Goal: Find specific page/section: Find specific page/section

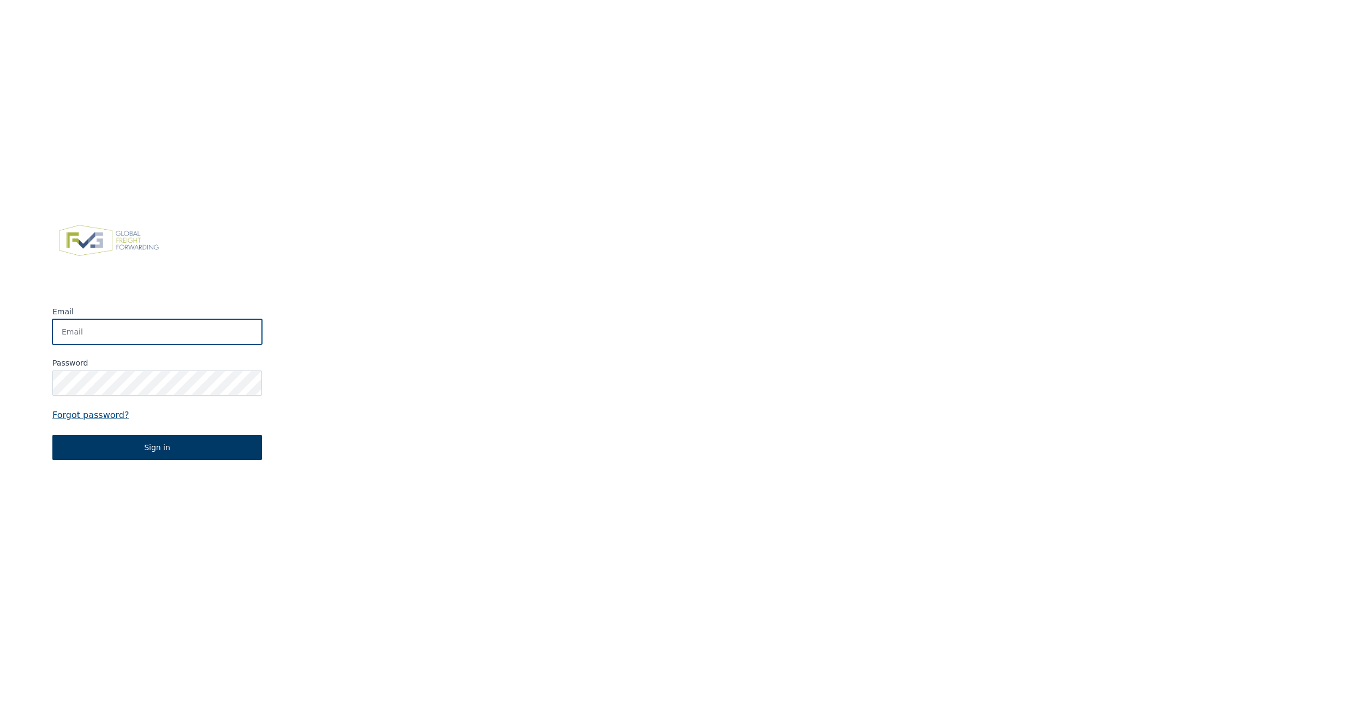
type input "[PERSON_NAME][EMAIL_ADDRESS][DOMAIN_NAME]"
click at [152, 444] on button "Sign in" at bounding box center [157, 447] width 210 height 25
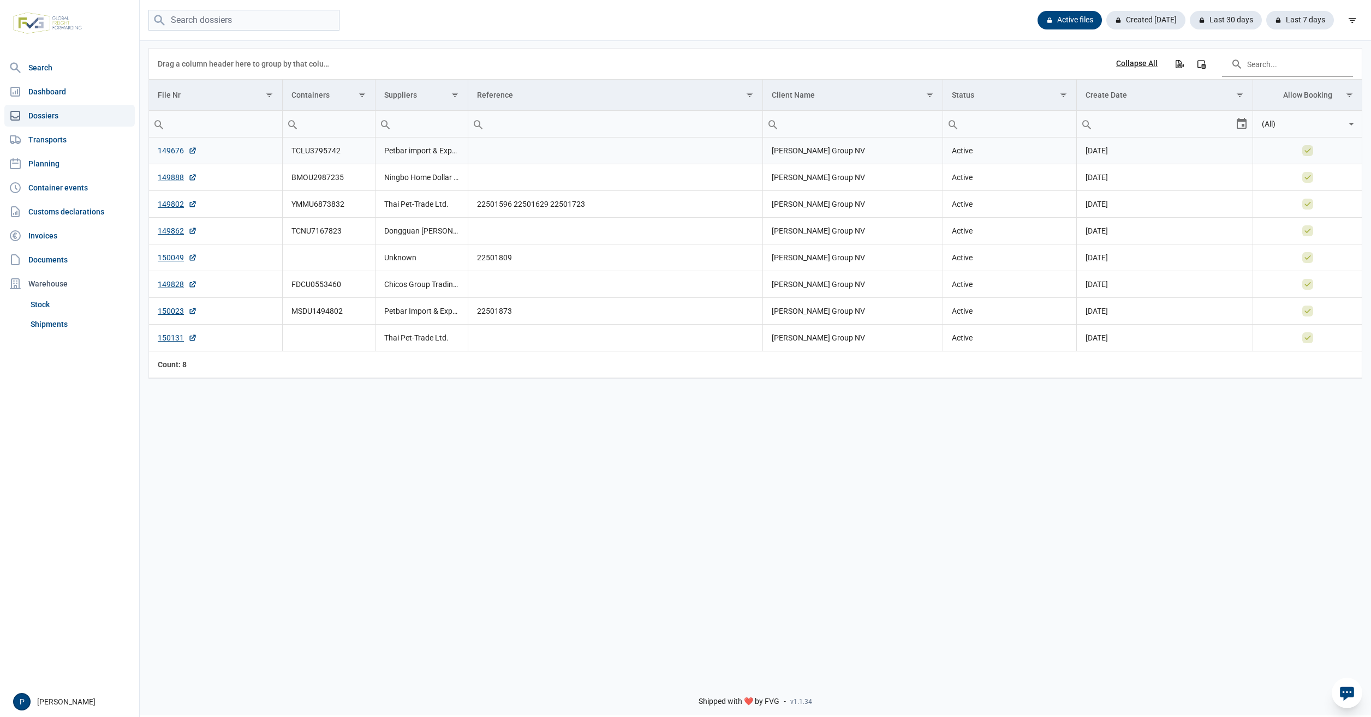
click at [172, 146] on link "149676" at bounding box center [177, 150] width 39 height 11
click at [174, 231] on link "149862" at bounding box center [177, 230] width 39 height 11
